Goal: Task Accomplishment & Management: Manage account settings

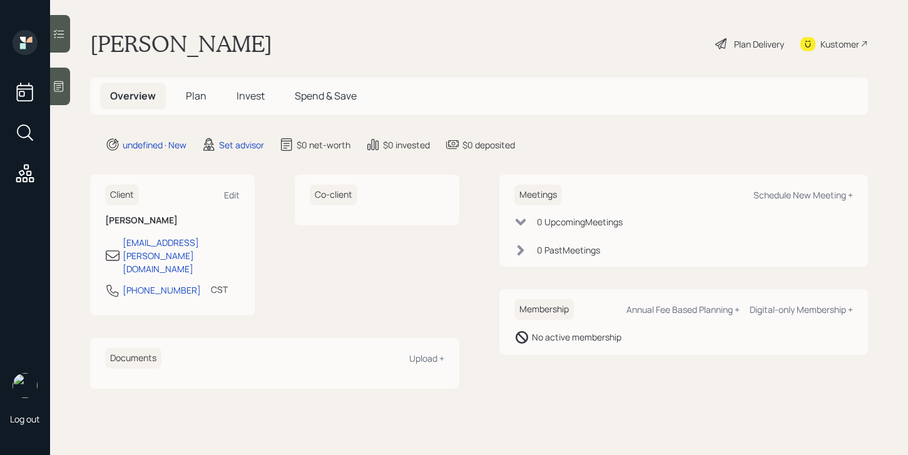
click at [62, 81] on icon at bounding box center [58, 86] width 9 height 11
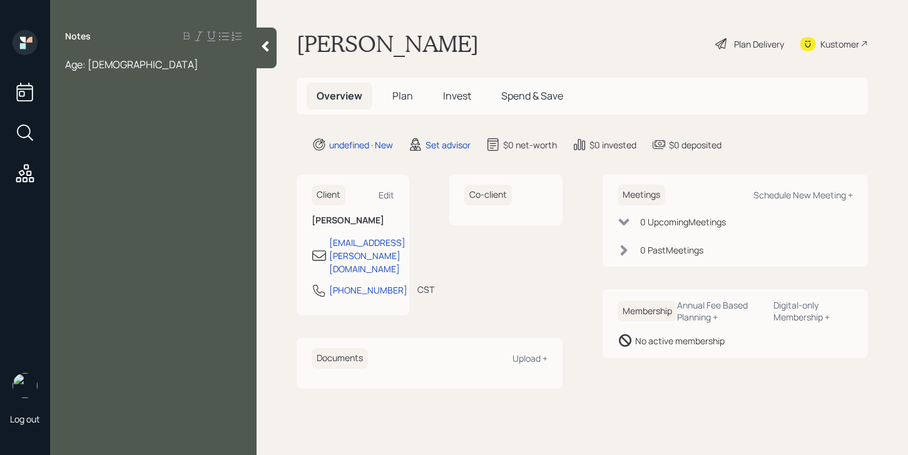
click at [67, 66] on span "Age: [DEMOGRAPHIC_DATA]" at bounding box center [131, 65] width 133 height 14
click at [106, 66] on div "Age: [DEMOGRAPHIC_DATA]" at bounding box center [153, 65] width 176 height 14
click at [113, 56] on div "Notes Age: [DEMOGRAPHIC_DATA] Assets: Cash" at bounding box center [153, 235] width 207 height 410
click at [113, 63] on div "Age: [DEMOGRAPHIC_DATA]" at bounding box center [153, 65] width 176 height 14
click at [111, 141] on div "Cash" at bounding box center [153, 147] width 176 height 14
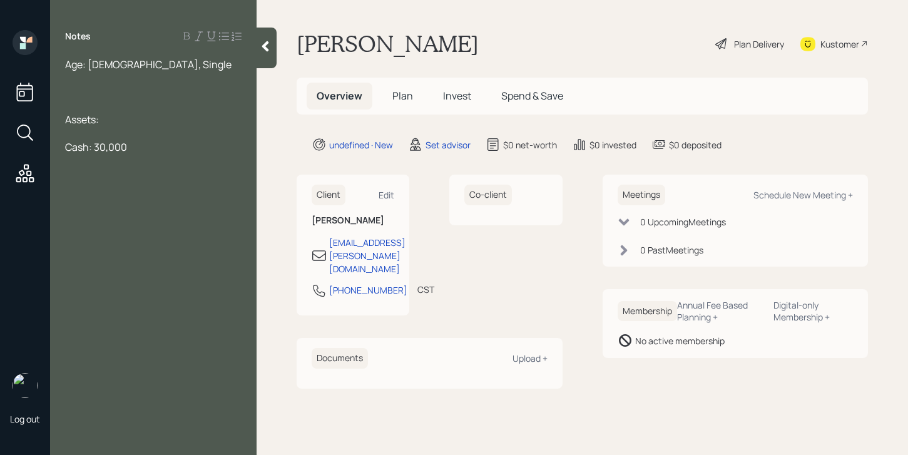
click at [101, 95] on div at bounding box center [153, 92] width 176 height 14
click at [135, 231] on div "Cash: 30,000" at bounding box center [153, 230] width 176 height 14
click at [69, 156] on div at bounding box center [153, 161] width 176 height 14
click at [141, 237] on div at bounding box center [153, 244] width 176 height 14
click at [141, 253] on div "Cash: 80,000" at bounding box center [153, 257] width 176 height 14
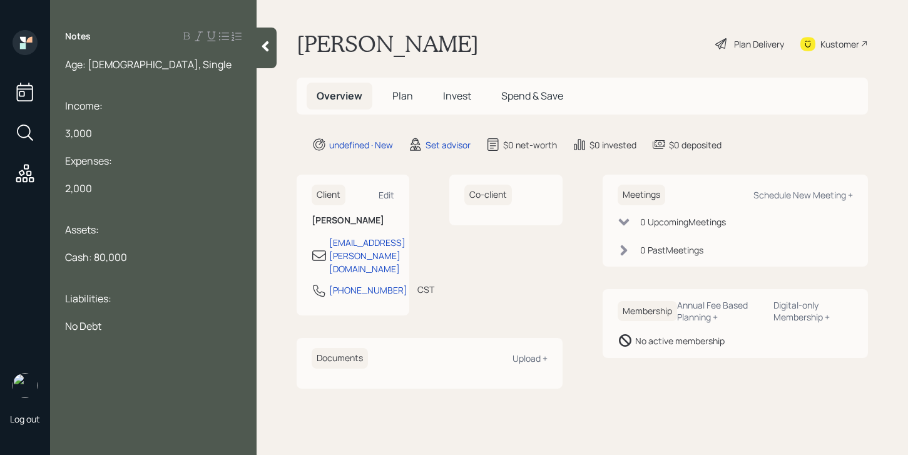
click at [94, 139] on div "3,000" at bounding box center [153, 133] width 176 height 14
click at [145, 70] on div "Age: [DEMOGRAPHIC_DATA], Single" at bounding box center [153, 65] width 176 height 14
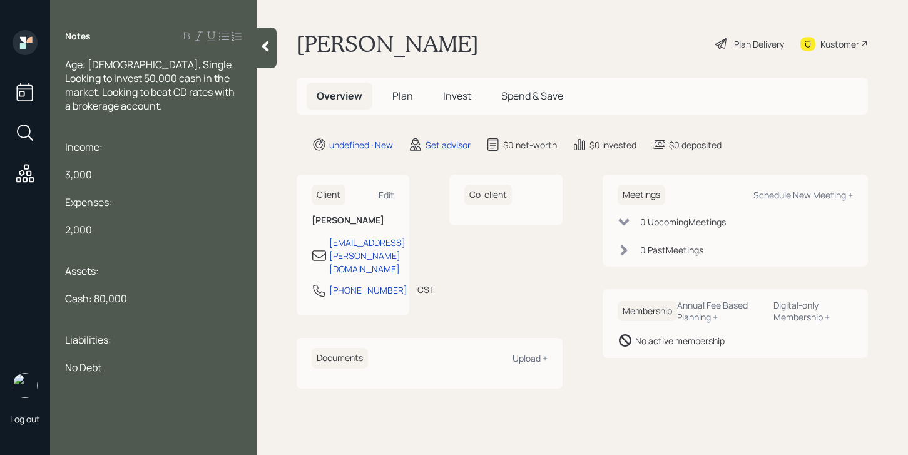
click at [262, 58] on div at bounding box center [267, 48] width 20 height 41
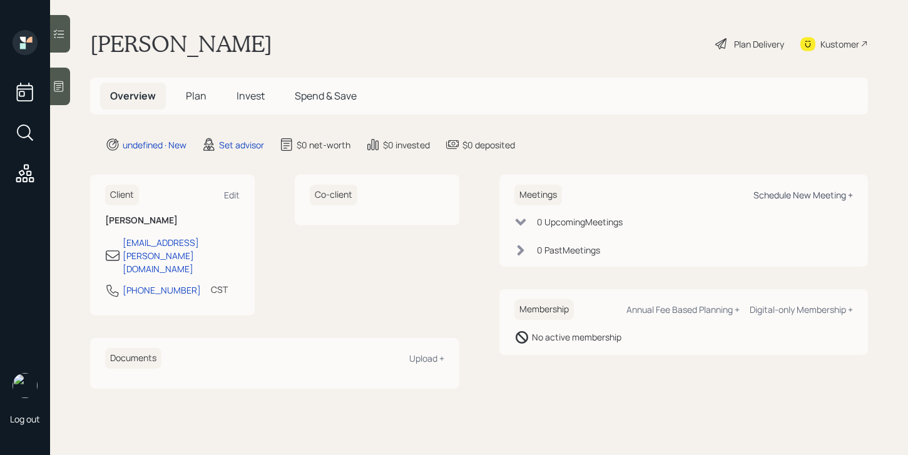
click at [829, 197] on div "Schedule New Meeting +" at bounding box center [803, 195] width 100 height 12
select select "round-[PERSON_NAME]"
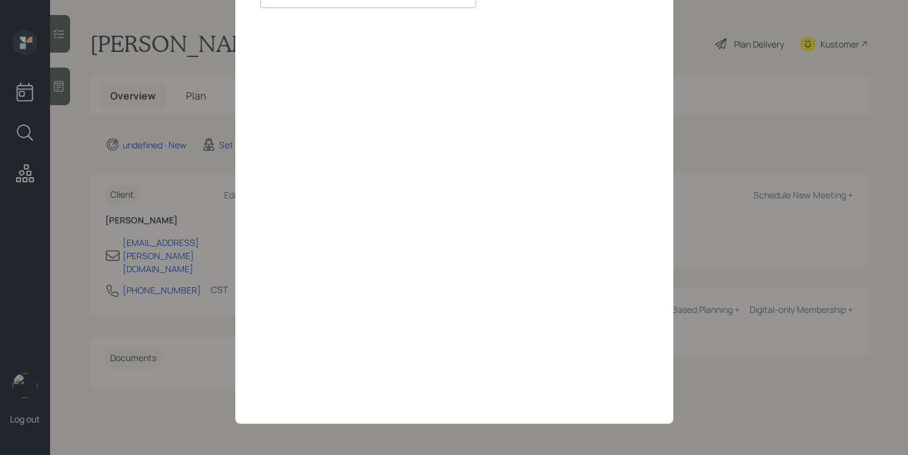
scroll to position [80, 0]
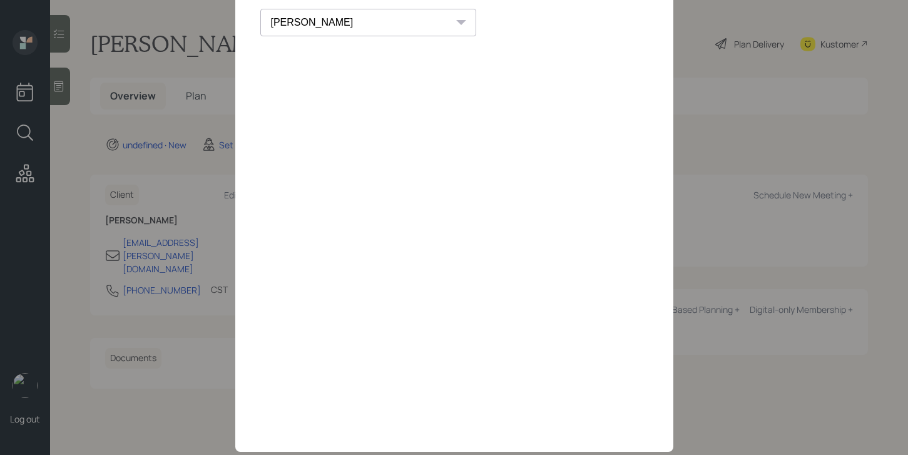
click at [524, 21] on div "[PERSON_NAME] [PERSON_NAME] [PERSON_NAME] [PERSON_NAME] [PERSON_NAME] [PERSON_N…" at bounding box center [454, 23] width 388 height 28
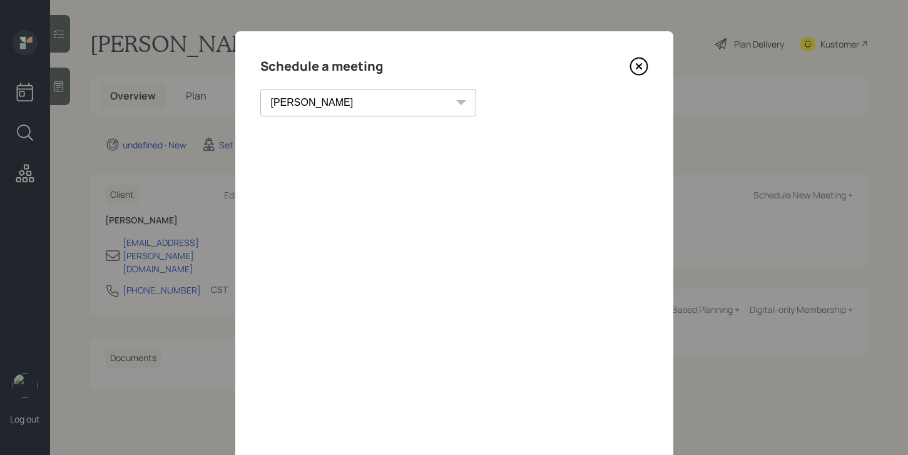
click at [640, 68] on icon at bounding box center [638, 66] width 5 height 5
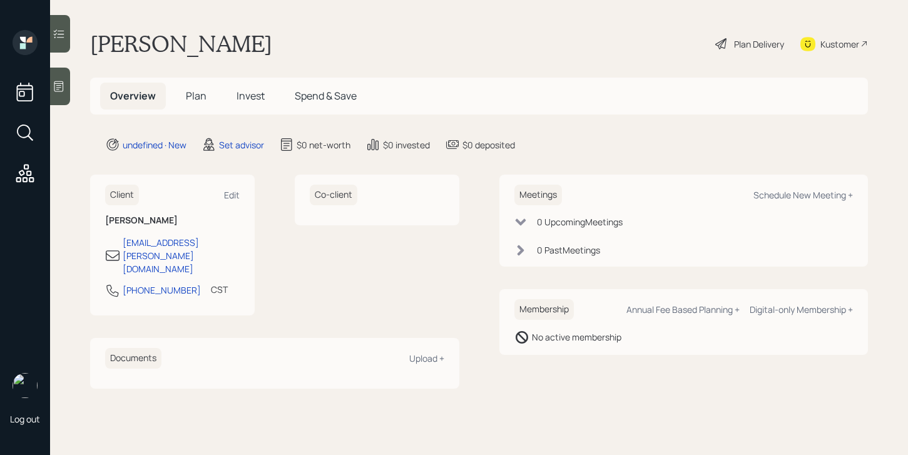
click at [63, 84] on icon at bounding box center [58, 86] width 9 height 11
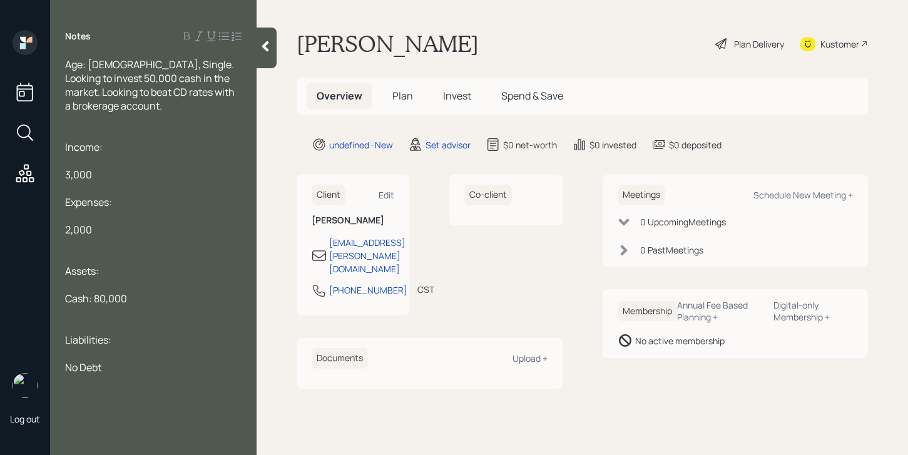
click at [158, 94] on span "Age: [DEMOGRAPHIC_DATA], Single. Looking to invest 50,000 cash in the market. L…" at bounding box center [150, 85] width 171 height 55
click at [140, 98] on span "Age: [DEMOGRAPHIC_DATA], Single. Looking to invest 50,000 cash in the market. L…" at bounding box center [150, 85] width 171 height 55
click at [131, 110] on div "Age: [DEMOGRAPHIC_DATA], Single. Looking to invest 50,000 cash in the market. L…" at bounding box center [153, 85] width 176 height 55
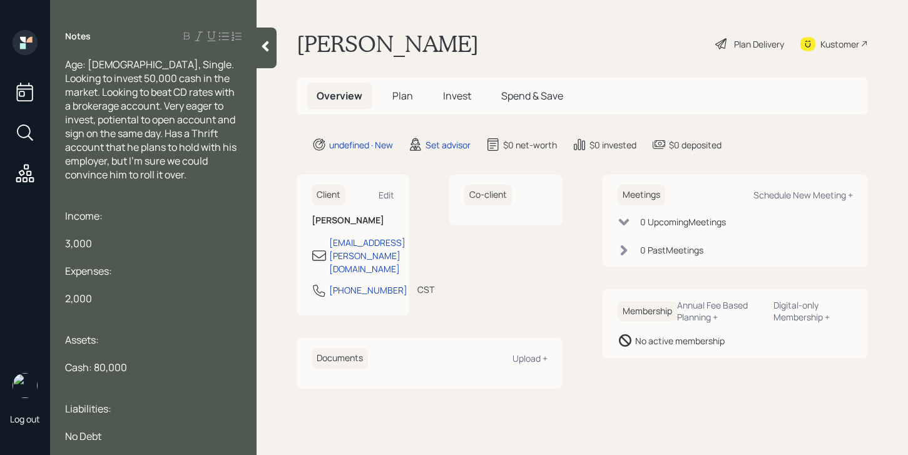
scroll to position [3, 0]
click at [106, 255] on div at bounding box center [153, 255] width 176 height 14
click at [106, 241] on div "3,000" at bounding box center [153, 241] width 176 height 14
click at [113, 289] on div "2,000" at bounding box center [153, 296] width 176 height 14
click at [148, 359] on div "Cash: 80,000" at bounding box center [153, 365] width 176 height 14
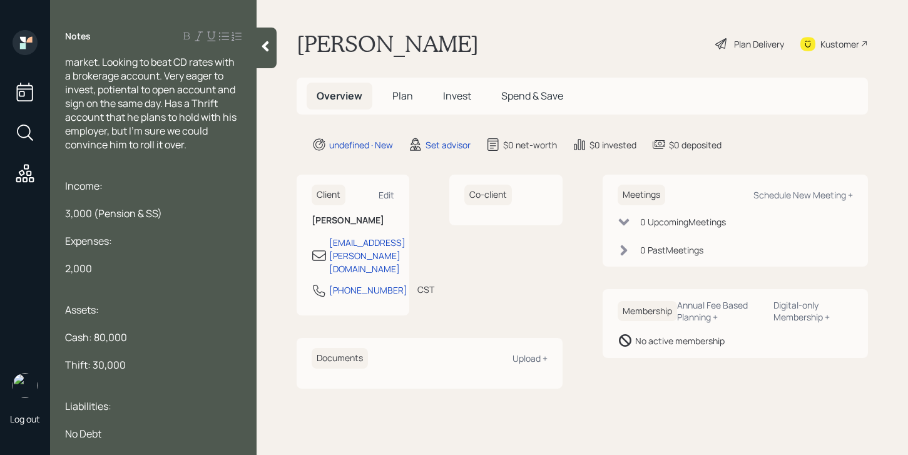
scroll to position [0, 0]
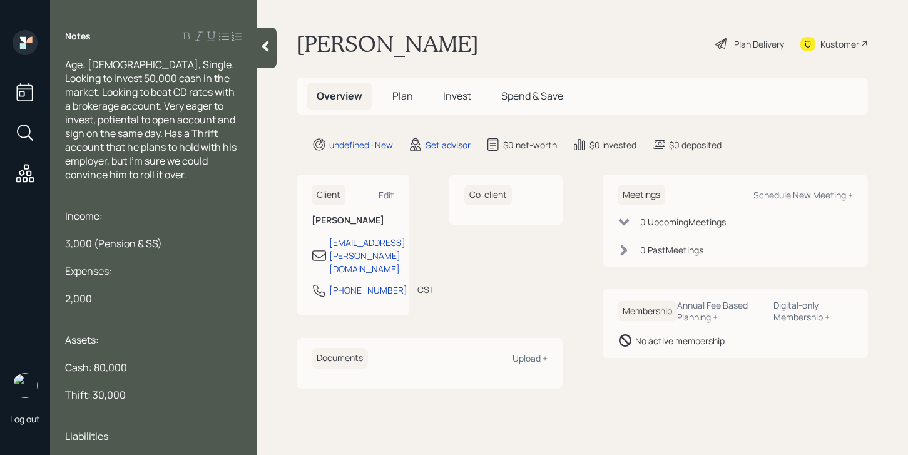
click at [136, 69] on span "Age: [DEMOGRAPHIC_DATA], Single. Looking to invest 50,000 cash in the market. L…" at bounding box center [151, 120] width 173 height 124
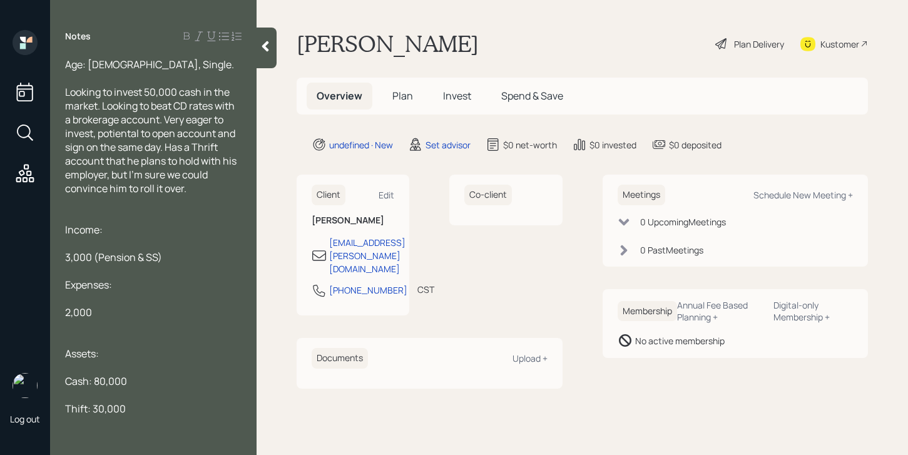
click at [178, 227] on div "Income:" at bounding box center [153, 230] width 176 height 14
click at [261, 47] on icon at bounding box center [265, 46] width 13 height 13
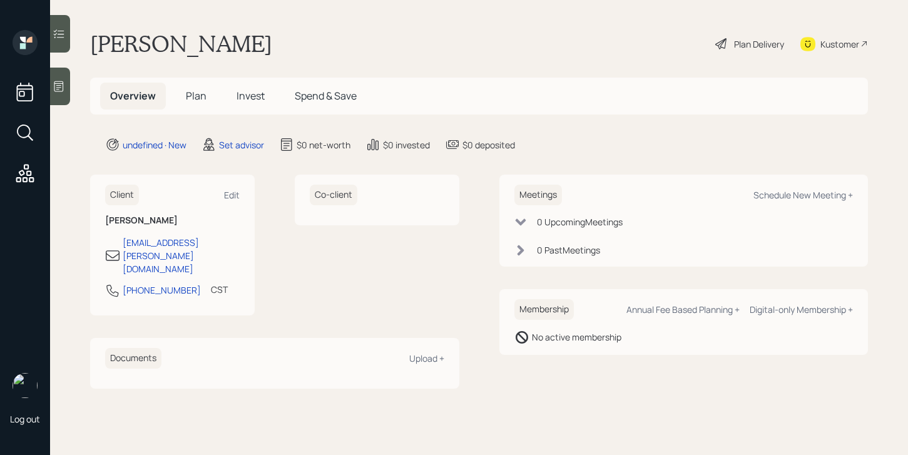
click at [61, 71] on div at bounding box center [60, 87] width 20 height 38
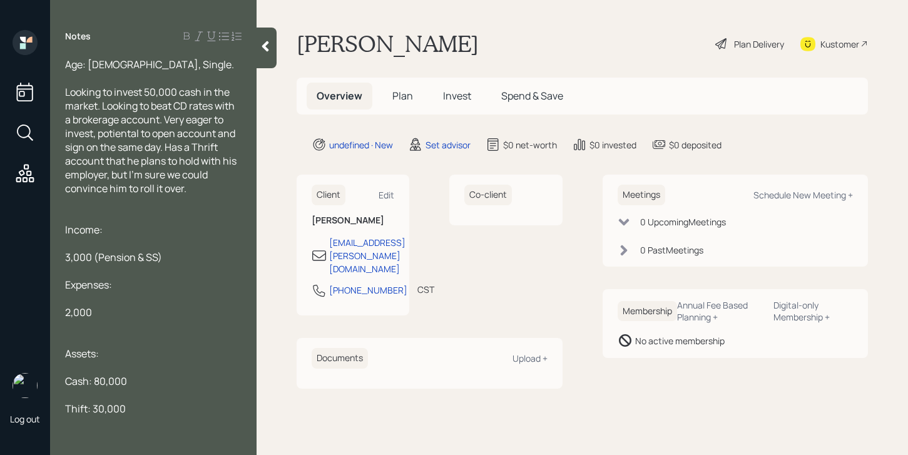
scroll to position [44, 0]
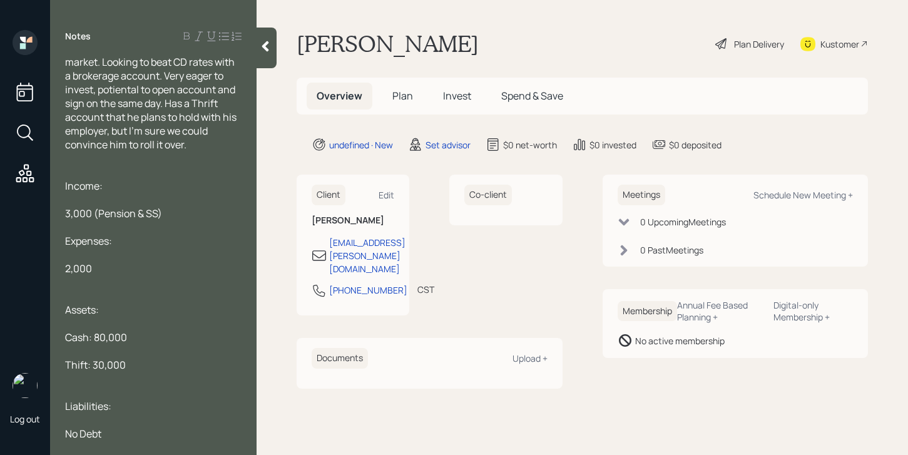
click at [267, 41] on icon at bounding box center [265, 46] width 13 height 13
